Goal: Information Seeking & Learning: Learn about a topic

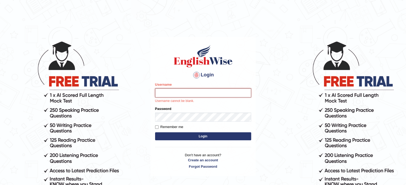
type input "0451698575"
click at [286, 96] on body "Login Please fix the following errors: Username 0451698575 Username cannot be b…" at bounding box center [203, 112] width 406 height 185
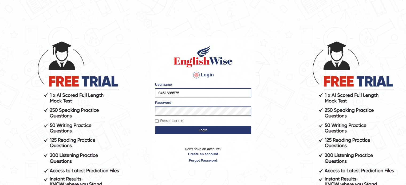
click at [232, 130] on button "Login" at bounding box center [203, 130] width 96 height 8
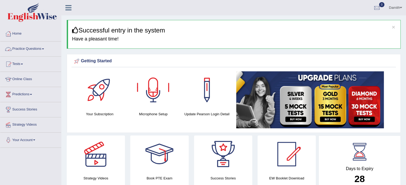
click at [33, 50] on link "Practice Questions" at bounding box center [30, 48] width 61 height 13
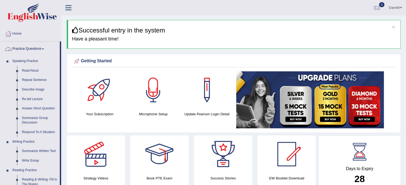
click at [35, 49] on link "Practice Questions" at bounding box center [30, 48] width 60 height 13
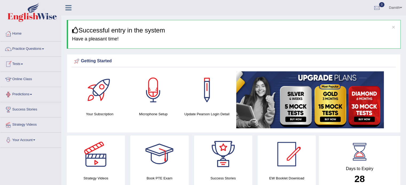
click at [28, 77] on link "Online Class" at bounding box center [30, 78] width 61 height 13
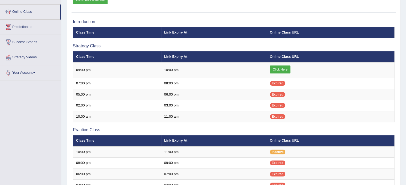
scroll to position [89, 0]
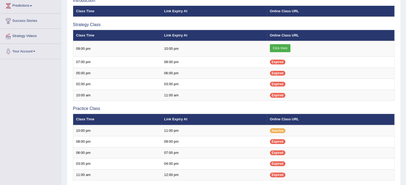
click at [68, 5] on div "Online Classes Note: All timings below are Melbourne local time View class sche…" at bounding box center [234, 105] width 334 height 318
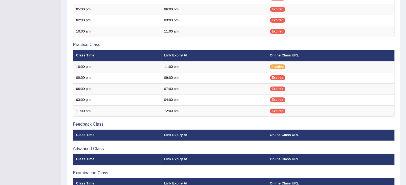
scroll to position [160, 0]
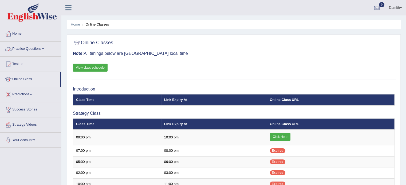
click at [34, 49] on link "Practice Questions" at bounding box center [30, 48] width 61 height 13
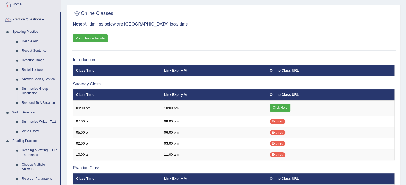
scroll to position [25, 0]
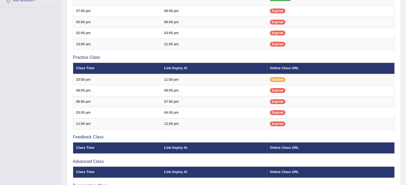
scroll to position [143, 0]
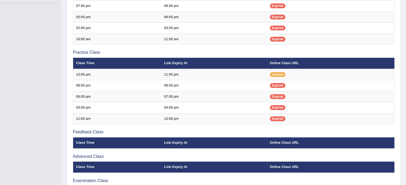
scroll to position [143, 0]
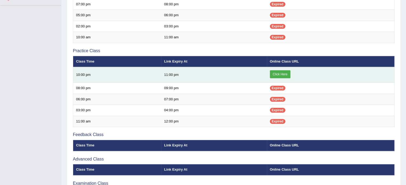
click at [277, 71] on link "Click Here" at bounding box center [280, 74] width 21 height 8
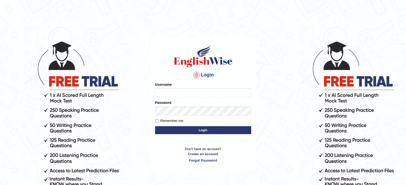
type input "0451698575"
click at [196, 132] on button "Login" at bounding box center [203, 130] width 96 height 8
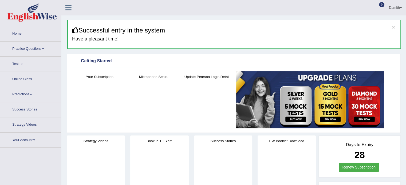
click at [26, 69] on ul "Home Practice Questions Speaking Practice Read Aloud Repeat Sentence Describe I…" at bounding box center [30, 87] width 61 height 122
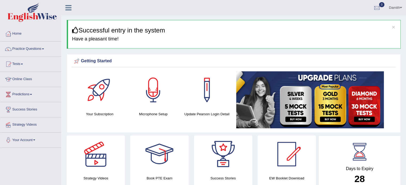
click at [25, 78] on link "Online Class" at bounding box center [30, 78] width 61 height 13
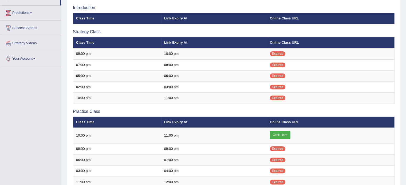
scroll to position [92, 0]
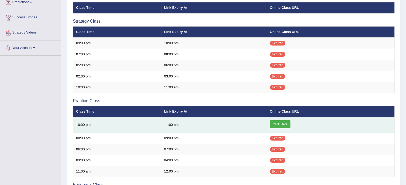
click at [285, 124] on link "Click Here" at bounding box center [280, 125] width 21 height 8
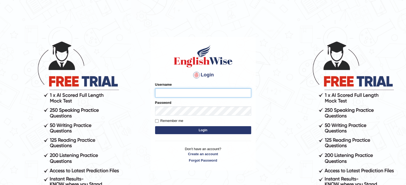
type input "0451698575"
click at [227, 129] on button "Login" at bounding box center [203, 130] width 96 height 8
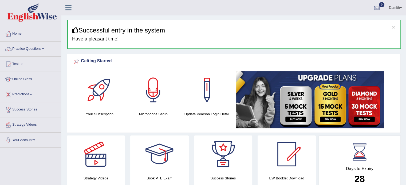
click at [227, 129] on div "Your Subscription Microphone Setup Update Pearson Login Detail" at bounding box center [234, 101] width 324 height 59
click at [35, 79] on link "Online Class" at bounding box center [30, 78] width 61 height 13
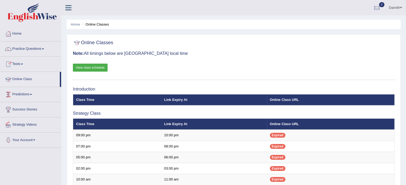
click at [36, 128] on link "Strategy Videos" at bounding box center [30, 124] width 61 height 13
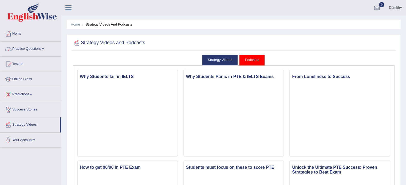
click at [35, 52] on link "Practice Questions" at bounding box center [30, 48] width 61 height 13
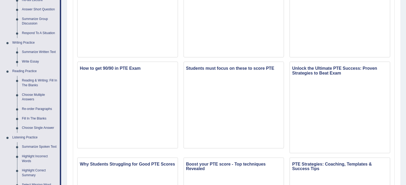
scroll to position [100, 0]
click at [45, 146] on link "Summarize Spoken Text" at bounding box center [39, 147] width 40 height 10
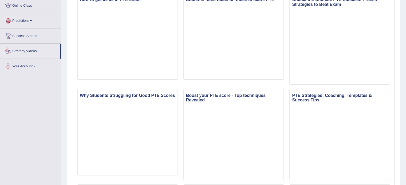
scroll to position [215, 0]
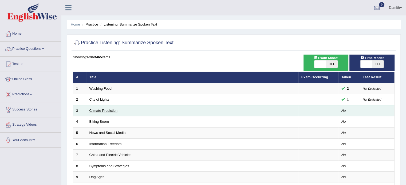
click at [101, 110] on link "Climate Prediction" at bounding box center [103, 111] width 28 height 4
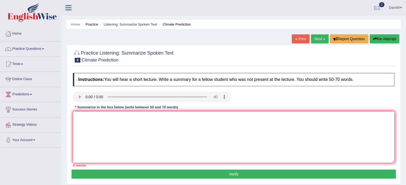
drag, startPoint x: 89, startPoint y: 148, endPoint x: 74, endPoint y: 125, distance: 27.6
click at [74, 125] on textarea at bounding box center [234, 138] width 322 height 52
type textarea "t"
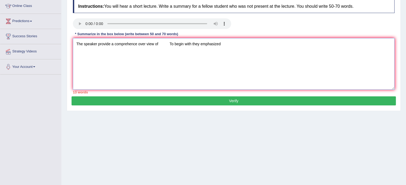
scroll to position [63, 0]
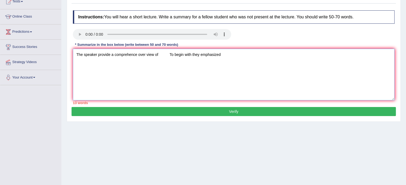
click at [159, 54] on textarea "The speaker provide a comprehence over view of To begin with they emphasized" at bounding box center [234, 75] width 322 height 52
click at [239, 55] on textarea "The speaker provide a comprehence over view of globel warming.To begin with the…" at bounding box center [234, 75] width 322 height 52
click at [266, 55] on textarea "The speaker provide a comprehence over view of globel warming.To begin with the…" at bounding box center [234, 75] width 322 height 52
click at [274, 55] on textarea "The speaker provide a comprehence over view of globel warming.To begin with the…" at bounding box center [234, 75] width 322 height 52
click at [275, 54] on textarea "The speaker provide a comprehence over view of globel warming.To begin with the…" at bounding box center [234, 75] width 322 height 52
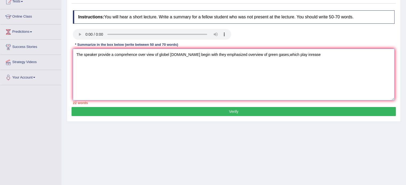
click at [301, 53] on textarea "The speaker provide a comprehence over view of globel warming.To begin with the…" at bounding box center [234, 75] width 322 height 52
click at [315, 54] on textarea "The speaker provide a comprehence over view of globel warming.To begin with the…" at bounding box center [234, 75] width 322 height 52
click at [311, 54] on textarea "The speaker provide a comprehence over view of globel warming.To begin with the…" at bounding box center [234, 75] width 322 height 52
click at [338, 53] on textarea "The speaker provide a comprehence over view of globel warming.To begin with the…" at bounding box center [234, 75] width 322 height 52
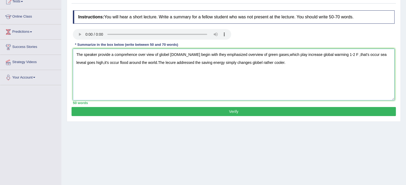
type textarea "The speaker provide a comprehence over view of globel warming.To begin with the…"
click at [307, 109] on button "Verify" at bounding box center [234, 111] width 324 height 9
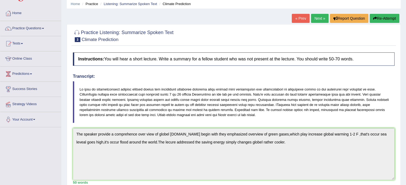
scroll to position [13, 0]
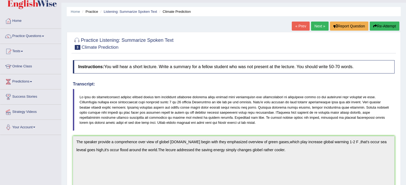
click at [387, 26] on button "Re-Attempt" at bounding box center [385, 26] width 30 height 9
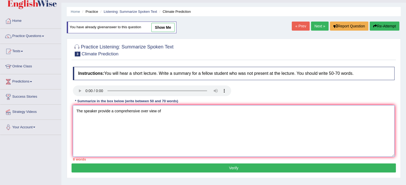
click at [166, 112] on textarea "The speaker provide a comprehensive over view of" at bounding box center [234, 131] width 322 height 52
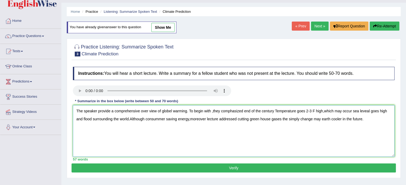
click at [188, 118] on textarea "The speaker provide a comprehensive over view of globel warming. To begin with …" at bounding box center [234, 131] width 322 height 52
click at [260, 110] on textarea "The speaker provide a comprehensive over view of globel warming. To begin with …" at bounding box center [234, 131] width 322 height 52
type textarea "The speaker provide a comprehensive over view of globel warming. To begin with …"
click at [251, 166] on button "Verify" at bounding box center [234, 168] width 324 height 9
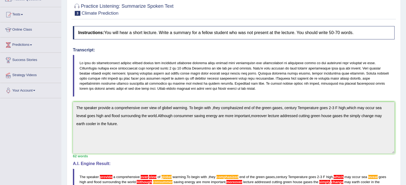
scroll to position [25, 0]
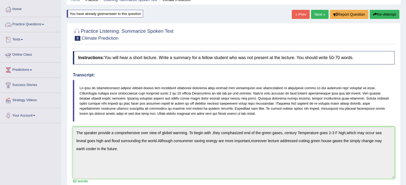
click at [42, 18] on link "Practice Questions" at bounding box center [30, 23] width 61 height 13
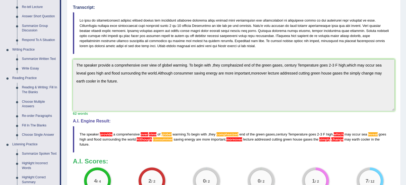
scroll to position [124, 0]
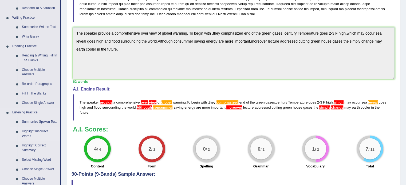
click at [30, 133] on link "Highlight Incorrect Words" at bounding box center [39, 134] width 40 height 14
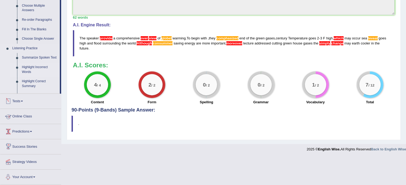
scroll to position [188, 0]
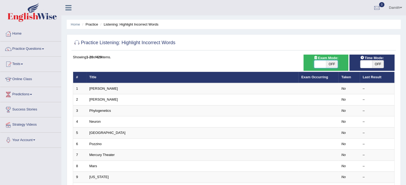
click at [323, 65] on span at bounding box center [320, 64] width 12 height 7
checkbox input "true"
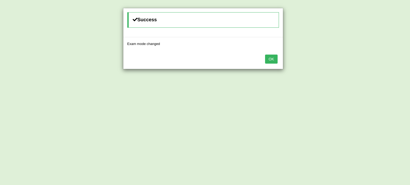
click at [270, 62] on button "OK" at bounding box center [271, 59] width 12 height 9
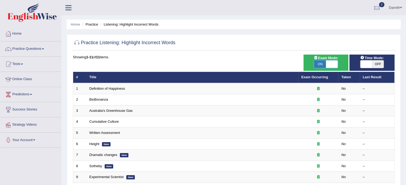
click at [326, 64] on span at bounding box center [332, 64] width 12 height 7
checkbox input "false"
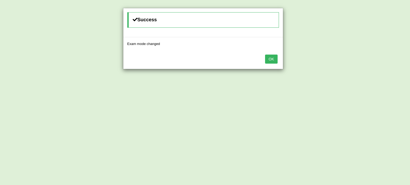
click at [270, 60] on button "OK" at bounding box center [271, 59] width 12 height 9
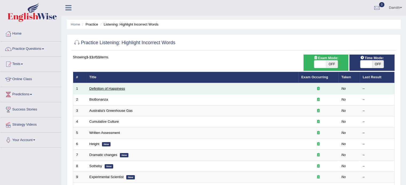
click at [107, 88] on link "Definition of Happiness" at bounding box center [107, 89] width 36 height 4
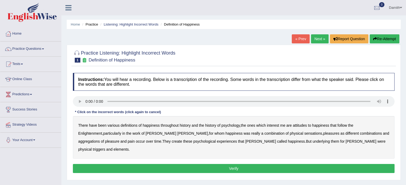
click at [230, 126] on b "psychology" at bounding box center [230, 126] width 18 height 4
click at [304, 133] on b "sensations" at bounding box center [313, 134] width 18 height 4
click at [172, 140] on b "create" at bounding box center [177, 142] width 10 height 4
drag, startPoint x: 348, startPoint y: 138, endPoint x: 347, endPoint y: 141, distance: 2.7
click at [347, 141] on div "There have been various definitions of happiness throughout history and the his…" at bounding box center [234, 137] width 322 height 43
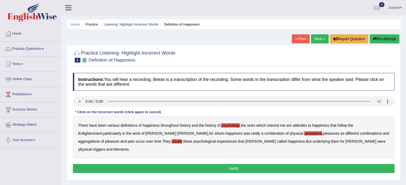
click at [129, 148] on b "elements" at bounding box center [120, 150] width 15 height 4
click at [333, 164] on button "Verify" at bounding box center [234, 168] width 322 height 9
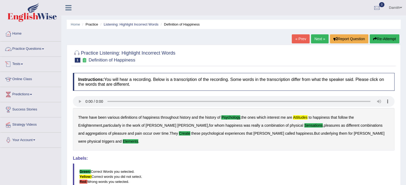
click at [44, 52] on link "Practice Questions" at bounding box center [30, 48] width 61 height 13
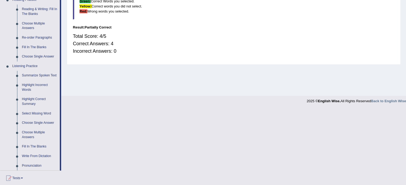
scroll to position [174, 0]
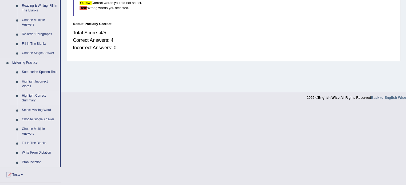
click at [31, 98] on link "Highlight Correct Summary" at bounding box center [39, 98] width 40 height 14
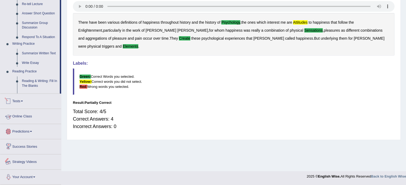
scroll to position [204, 0]
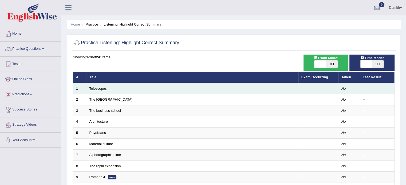
click at [98, 89] on link "Telescopes" at bounding box center [97, 89] width 17 height 4
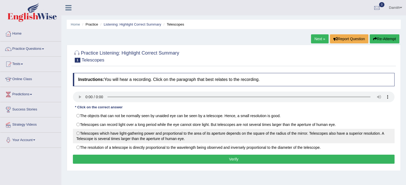
click at [80, 133] on label "Telescopes which have light-gathering power and proportional to the area of its…" at bounding box center [234, 136] width 322 height 14
radio input "true"
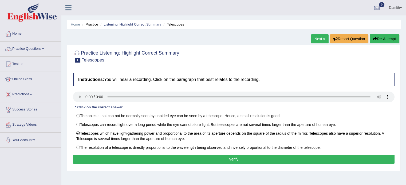
click at [116, 157] on button "Verify" at bounding box center [234, 159] width 322 height 9
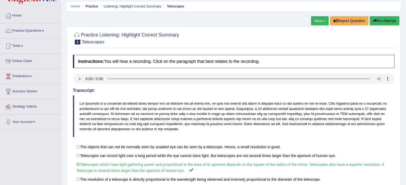
scroll to position [21, 0]
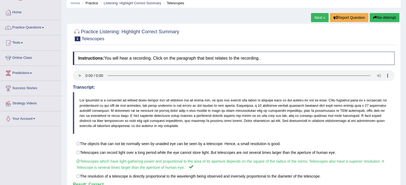
click at [311, 18] on link "Next »" at bounding box center [320, 17] width 18 height 9
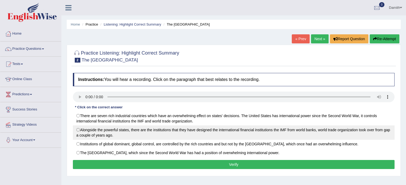
click at [81, 130] on label "Alongside the powerful states, there are the institutions that they have design…" at bounding box center [234, 133] width 322 height 14
radio input "true"
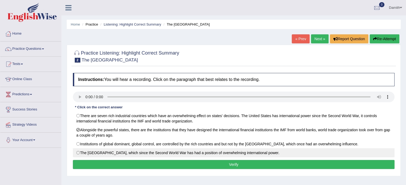
click at [79, 151] on label "The [GEOGRAPHIC_DATA], which since the Second World War has had a position of o…" at bounding box center [234, 153] width 322 height 9
radio input "true"
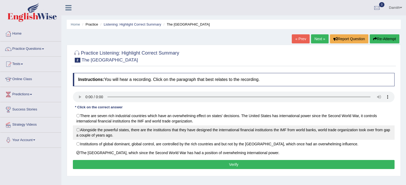
click at [79, 129] on label "Alongside the powerful states, there are the institutions that they have design…" at bounding box center [234, 133] width 322 height 14
radio input "true"
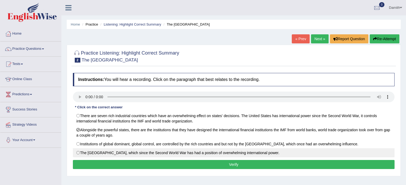
click at [83, 152] on label "The [GEOGRAPHIC_DATA], which since the Second World War has had a position of o…" at bounding box center [234, 153] width 322 height 9
radio input "true"
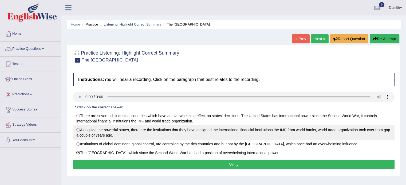
click at [82, 131] on label "Alongside the powerful states, there are the institutions that they have design…" at bounding box center [234, 133] width 322 height 14
radio input "true"
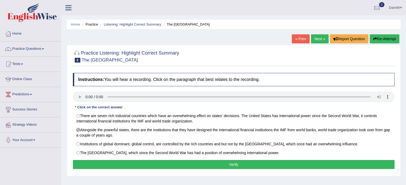
click at [143, 164] on button "Verify" at bounding box center [234, 164] width 322 height 9
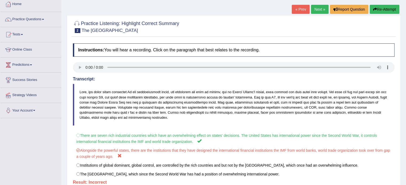
scroll to position [27, 0]
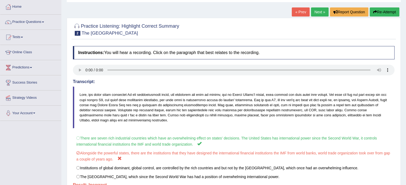
click at [320, 12] on link "Next »" at bounding box center [320, 11] width 18 height 9
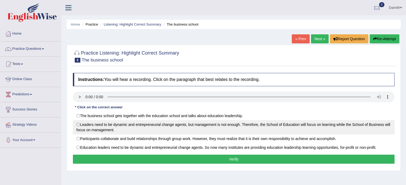
click at [138, 125] on label "Leaders need to be dynamic and entrepreneurial change agents, but management is…" at bounding box center [234, 127] width 322 height 14
radio input "true"
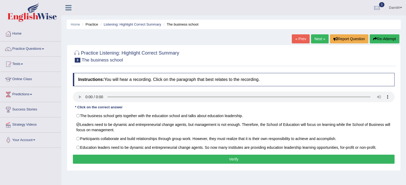
click at [235, 158] on button "Verify" at bounding box center [234, 159] width 322 height 9
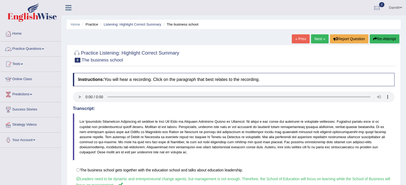
click at [47, 50] on link "Practice Questions" at bounding box center [30, 48] width 61 height 13
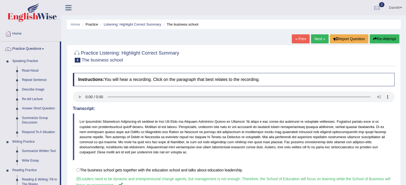
click at [64, 176] on div "Home Practice Listening: Highlight Correct Summary The business school « Prev N…" at bounding box center [233, 133] width 345 height 267
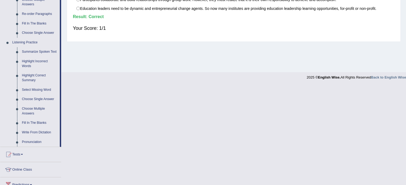
scroll to position [199, 0]
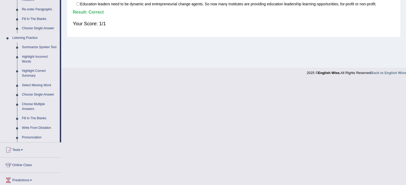
click at [35, 85] on link "Select Missing Word" at bounding box center [39, 86] width 40 height 10
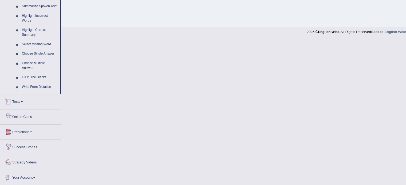
scroll to position [227, 0]
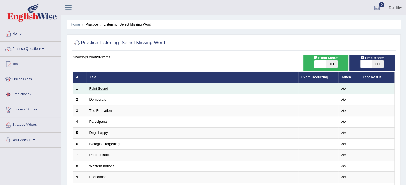
click at [97, 90] on link "Faint Sound" at bounding box center [98, 89] width 19 height 4
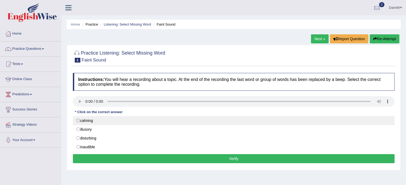
click at [89, 121] on label "calming" at bounding box center [234, 120] width 322 height 9
radio input "true"
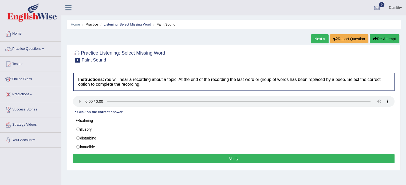
click at [175, 158] on button "Verify" at bounding box center [234, 159] width 322 height 9
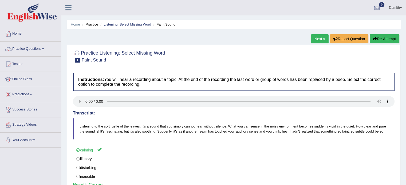
click at [319, 38] on link "Next »" at bounding box center [320, 38] width 18 height 9
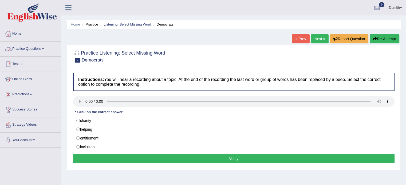
click at [39, 46] on link "Practice Questions" at bounding box center [30, 48] width 61 height 13
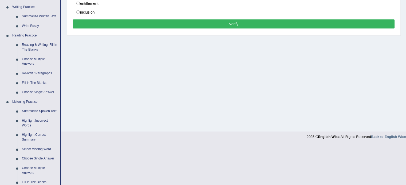
scroll to position [247, 0]
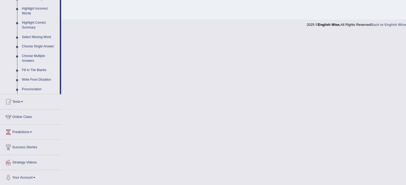
click at [35, 71] on link "Fill In The Blanks" at bounding box center [39, 71] width 40 height 10
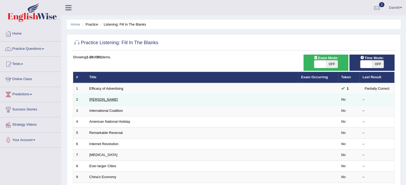
click at [99, 99] on link "[PERSON_NAME]" at bounding box center [103, 100] width 29 height 4
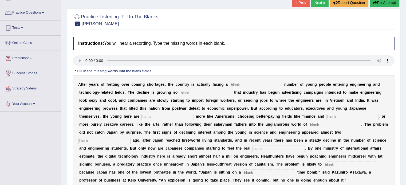
scroll to position [43, 0]
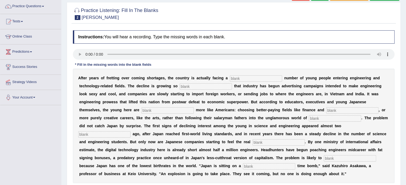
click at [247, 79] on input "text" at bounding box center [256, 79] width 52 height 6
type input "withdrawing"
click at [189, 87] on input "text" at bounding box center [206, 87] width 52 height 6
type input "drastic"
click at [169, 112] on input "text" at bounding box center [167, 111] width 52 height 6
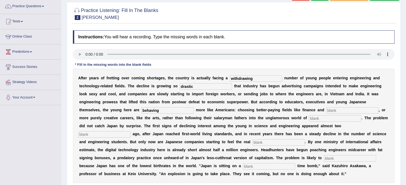
type input "behaving"
click at [329, 110] on input "text" at bounding box center [352, 111] width 52 height 6
type input "medicine"
click at [328, 118] on input "text" at bounding box center [335, 119] width 52 height 6
type input "many"
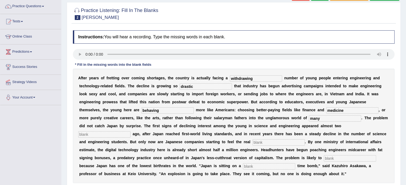
click at [112, 134] on input "text" at bounding box center [104, 135] width 52 height 6
type input "two days"
click at [253, 144] on input "text" at bounding box center [278, 143] width 52 height 6
type input "punch"
click at [328, 157] on input "text" at bounding box center [350, 159] width 52 height 6
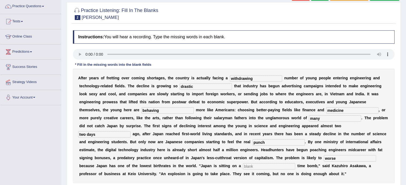
type input "worse"
click at [249, 166] on input "text" at bounding box center [269, 167] width 52 height 6
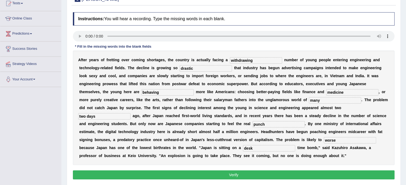
scroll to position [68, 0]
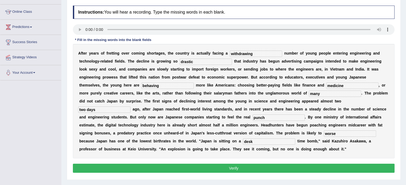
type input "desk"
click at [384, 168] on button "Verify" at bounding box center [234, 168] width 322 height 9
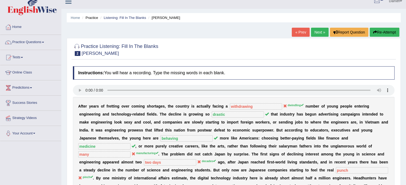
scroll to position [2, 0]
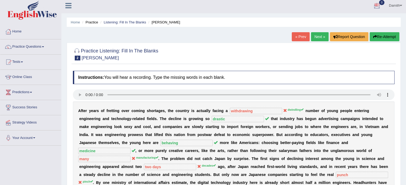
click at [318, 34] on link "Next »" at bounding box center [320, 36] width 18 height 9
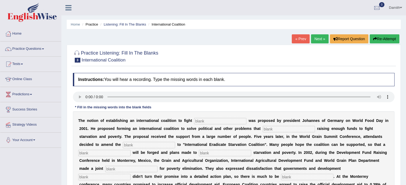
click at [318, 34] on link "Next »" at bounding box center [320, 38] width 18 height 9
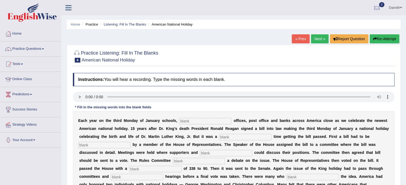
click at [378, 40] on button "Re-Attempt" at bounding box center [385, 38] width 30 height 9
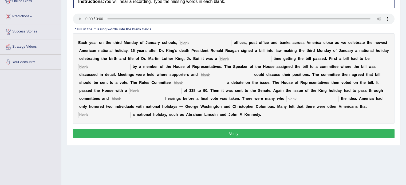
scroll to position [95, 0]
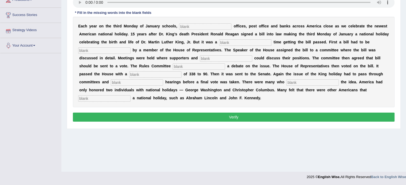
click at [36, 26] on link "Strategy Videos" at bounding box center [30, 29] width 61 height 13
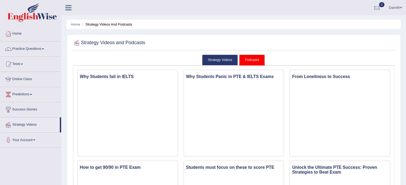
drag, startPoint x: 0, startPoint y: 0, endPoint x: 34, endPoint y: 32, distance: 46.4
click at [34, 32] on link "Home" at bounding box center [30, 32] width 61 height 13
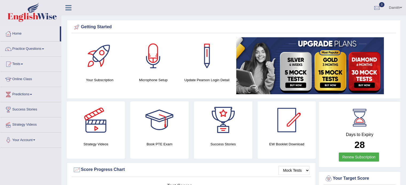
click at [35, 46] on link "Practice Questions" at bounding box center [30, 48] width 61 height 13
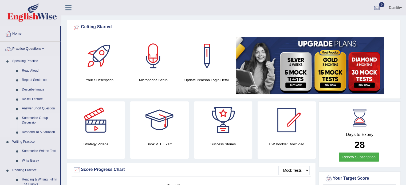
click at [39, 115] on link "Summarize Group Discussion" at bounding box center [39, 121] width 40 height 14
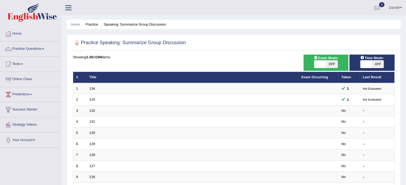
click at [35, 44] on link "Practice Questions" at bounding box center [30, 48] width 61 height 13
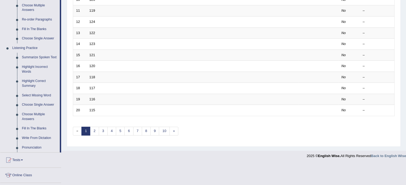
scroll to position [235, 0]
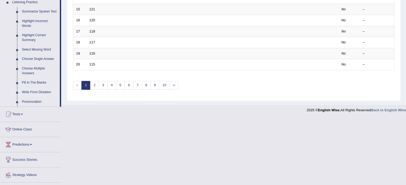
click at [31, 90] on link "Write From Dictation" at bounding box center [39, 93] width 40 height 10
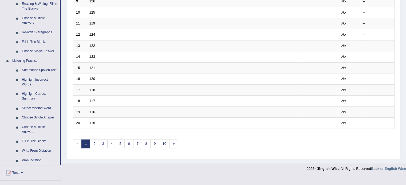
scroll to position [151, 0]
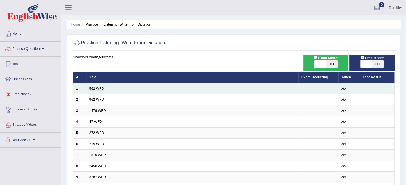
click at [97, 87] on link "562 WFD" at bounding box center [96, 89] width 15 height 4
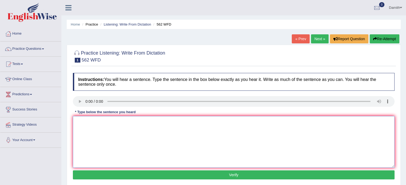
click at [86, 128] on textarea at bounding box center [234, 142] width 322 height 52
click at [89, 128] on textarea at bounding box center [234, 142] width 322 height 52
type textarea "The gap pot between no decrease"
click at [217, 174] on button "Verify" at bounding box center [234, 175] width 322 height 9
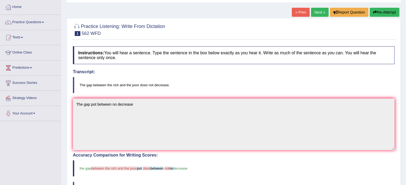
scroll to position [16, 0]
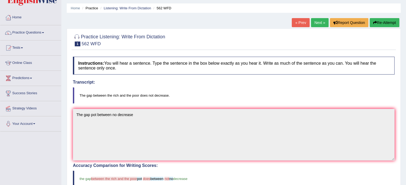
click at [385, 22] on button "Re-Attempt" at bounding box center [385, 22] width 30 height 9
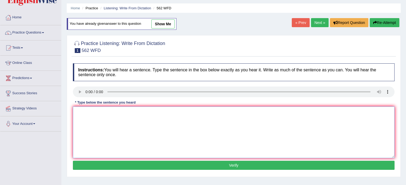
click at [85, 110] on textarea at bounding box center [234, 133] width 322 height 52
type textarea "The gap between rich and poor does not agree"
click at [176, 166] on button "Verify" at bounding box center [234, 165] width 322 height 9
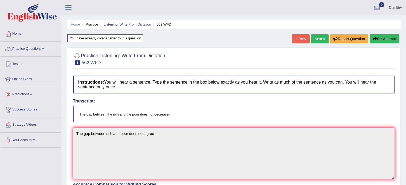
click at [320, 37] on link "Next »" at bounding box center [320, 38] width 18 height 9
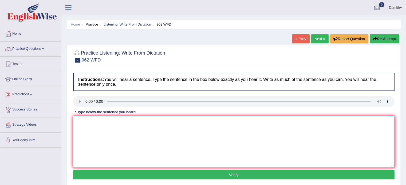
click at [88, 121] on textarea at bounding box center [234, 142] width 322 height 52
type textarea "If you have any question about the exam please rasie you hand hands"
click at [204, 174] on button "Verify" at bounding box center [234, 175] width 322 height 9
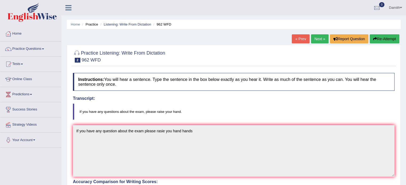
click at [316, 40] on link "Next »" at bounding box center [320, 38] width 18 height 9
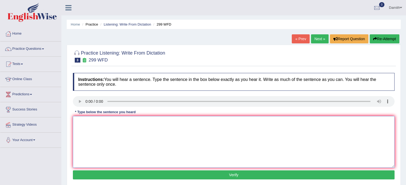
click at [88, 127] on textarea at bounding box center [234, 142] width 322 height 52
click at [86, 127] on textarea at bounding box center [234, 142] width 322 height 52
type textarea "Still class visiting with the boarding pass"
click at [176, 175] on button "Verify" at bounding box center [234, 175] width 322 height 9
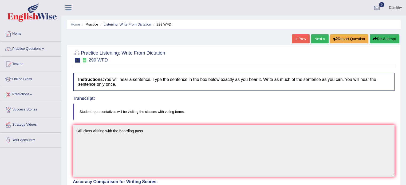
click at [304, 37] on link "« Prev" at bounding box center [301, 38] width 18 height 9
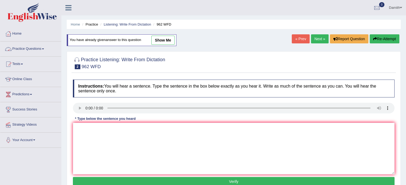
click at [43, 47] on link "Practice Questions" at bounding box center [30, 48] width 61 height 13
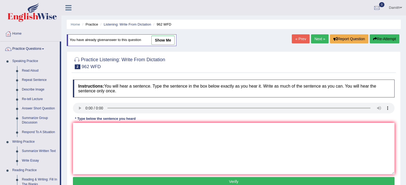
click at [65, 173] on div "Home Practice Listening: Write From Dictation 962 WFD You have already given an…" at bounding box center [233, 133] width 345 height 267
click at [62, 173] on div "Home Practice Listening: Write From Dictation 962 WFD You have already given an…" at bounding box center [233, 133] width 345 height 267
drag, startPoint x: 62, startPoint y: 173, endPoint x: 101, endPoint y: 189, distance: 42.7
click at [101, 185] on html "Toggle navigation Home Practice Questions Speaking Practice Read Aloud Repeat S…" at bounding box center [203, 92] width 406 height 185
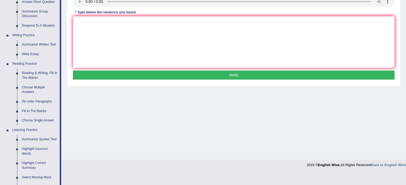
scroll to position [117, 0]
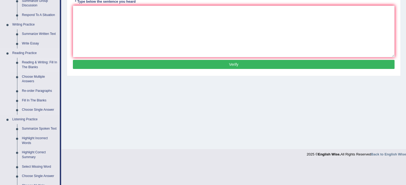
click at [40, 61] on link "Reading & Writing: Fill In The Blanks" at bounding box center [39, 65] width 40 height 14
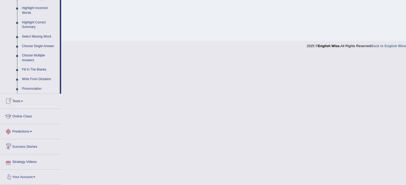
scroll to position [247, 0]
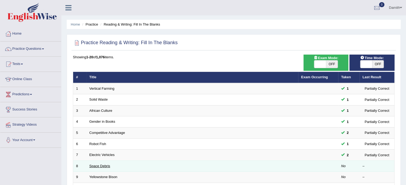
click at [96, 165] on link "Space Debris" at bounding box center [99, 166] width 21 height 4
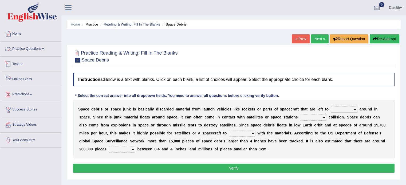
click at [43, 50] on link "Practice Questions" at bounding box center [30, 48] width 61 height 13
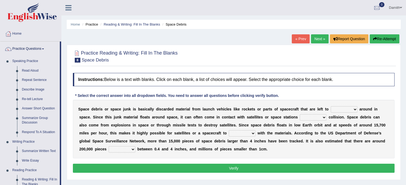
click at [43, 50] on link "Practice Questions" at bounding box center [30, 48] width 60 height 13
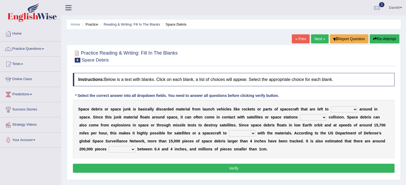
click at [43, 50] on link "Practice Questions" at bounding box center [30, 48] width 61 height 13
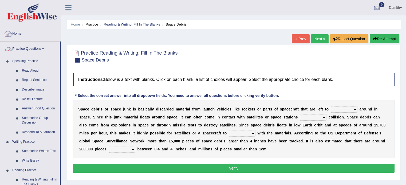
click at [21, 36] on link "Home" at bounding box center [30, 32] width 61 height 13
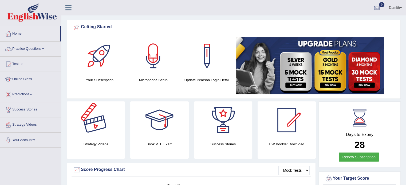
click at [99, 139] on div at bounding box center [95, 120] width 37 height 37
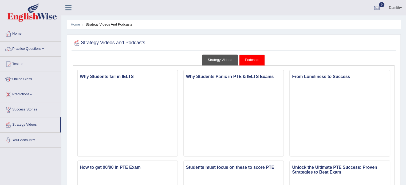
click at [218, 58] on link "Strategy Videos" at bounding box center [220, 60] width 36 height 11
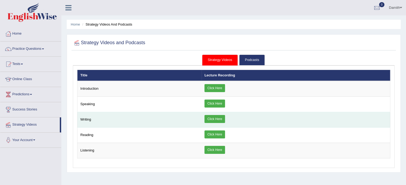
click at [208, 117] on link "Click Here" at bounding box center [214, 119] width 21 height 8
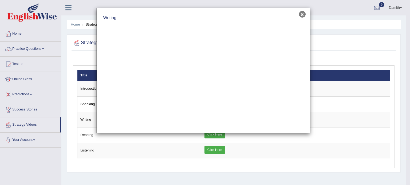
click at [302, 17] on button "×" at bounding box center [302, 14] width 7 height 7
